Goal: Task Accomplishment & Management: Manage account settings

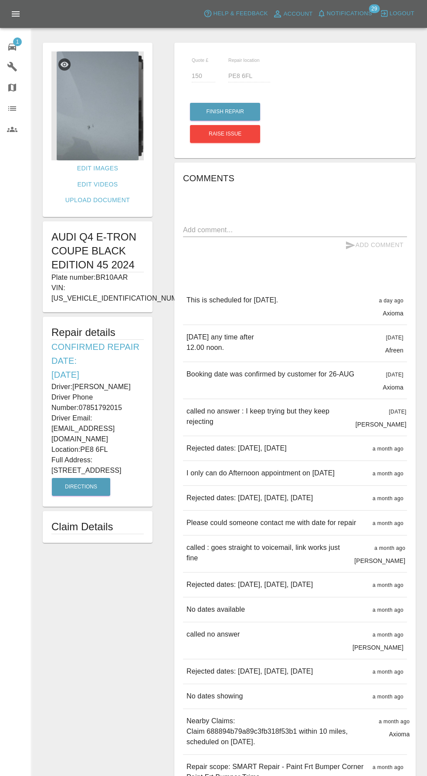
click at [64, 63] on icon at bounding box center [64, 64] width 9 height 9
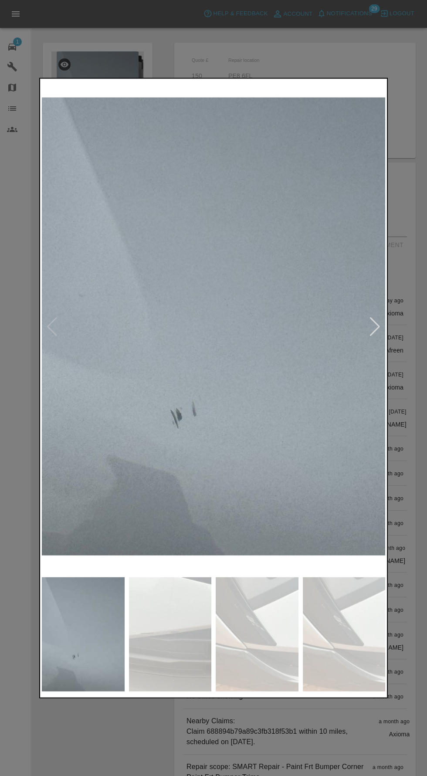
click at [404, 425] on div at bounding box center [213, 388] width 427 height 776
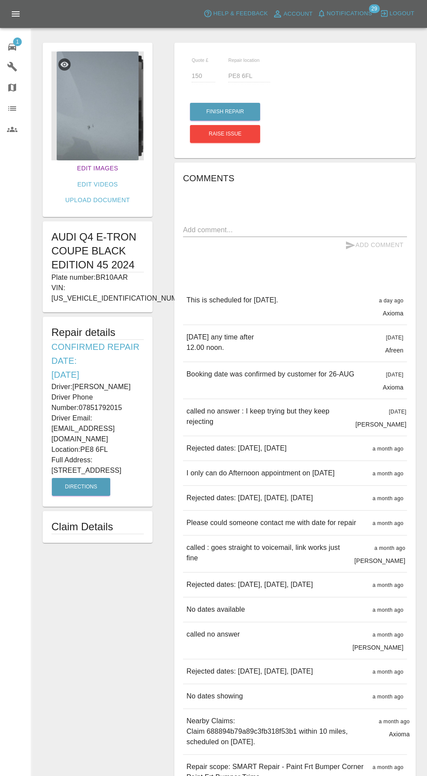
click at [74, 168] on link "Edit Images" at bounding box center [98, 168] width 48 height 16
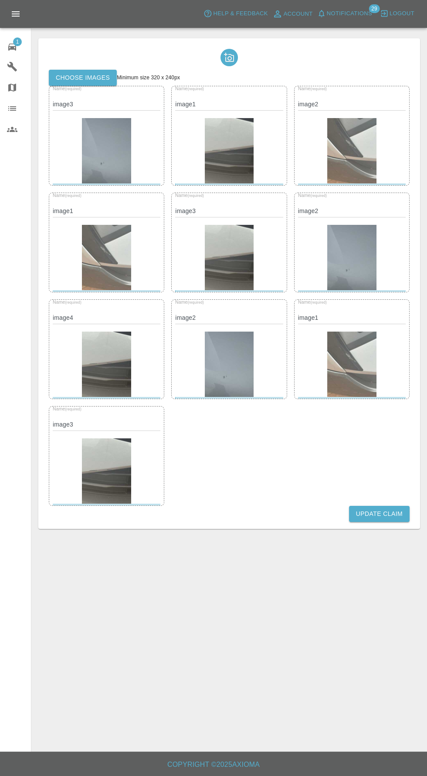
click at [64, 72] on label "Choose images" at bounding box center [83, 78] width 68 height 16
click at [0, 0] on input "Choose images" at bounding box center [0, 0] width 0 height 0
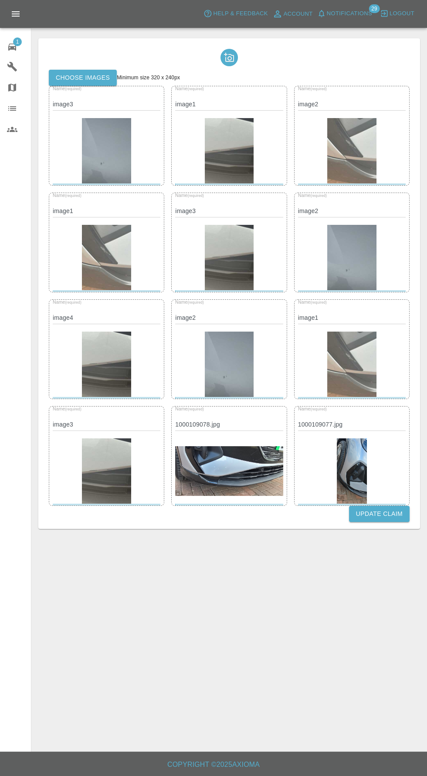
click at [397, 520] on button "Update Claim" at bounding box center [379, 514] width 61 height 16
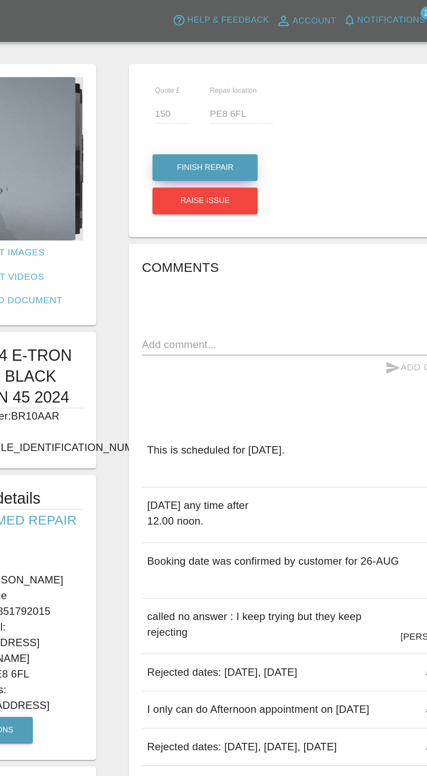
click at [218, 113] on button "Finish Repair" at bounding box center [225, 112] width 70 height 18
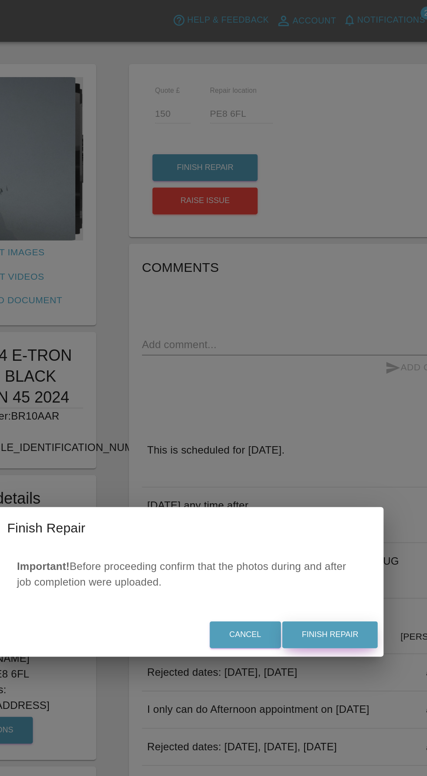
click at [310, 424] on button "Finish Repair" at bounding box center [309, 424] width 64 height 18
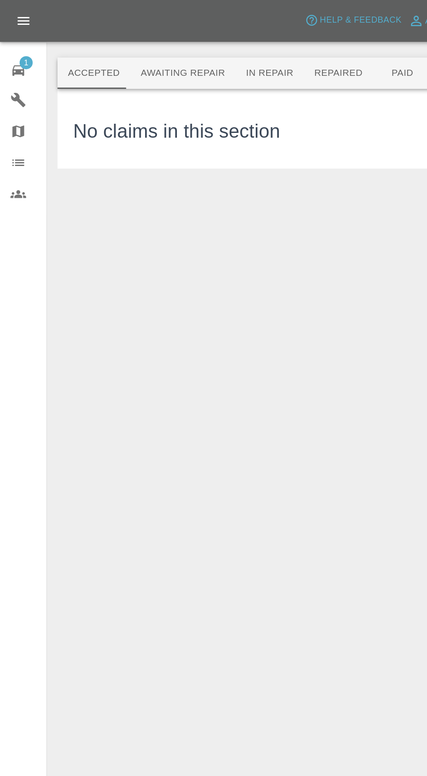
click at [167, 55] on button "In Repair" at bounding box center [180, 48] width 46 height 21
click at [203, 49] on button "Repaired" at bounding box center [226, 48] width 46 height 21
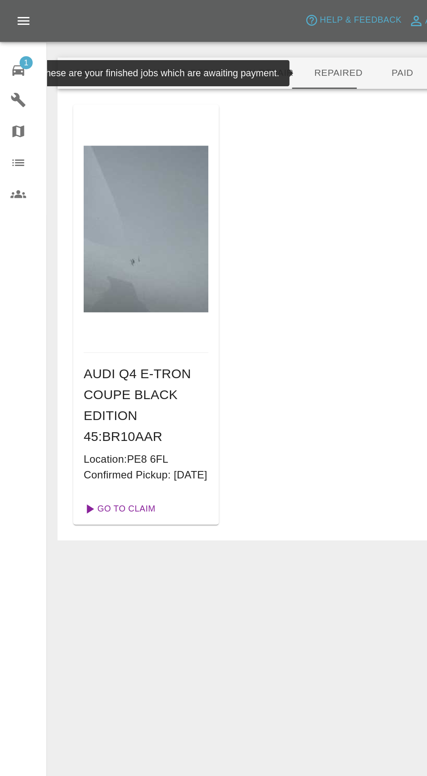
click at [77, 347] on link "Go To Claim" at bounding box center [79, 340] width 54 height 14
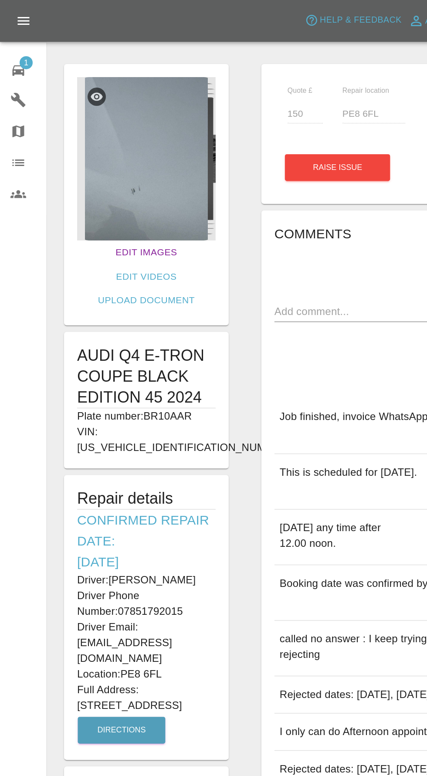
click at [74, 171] on link "Edit Images" at bounding box center [98, 168] width 48 height 16
